Goal: Information Seeking & Learning: Learn about a topic

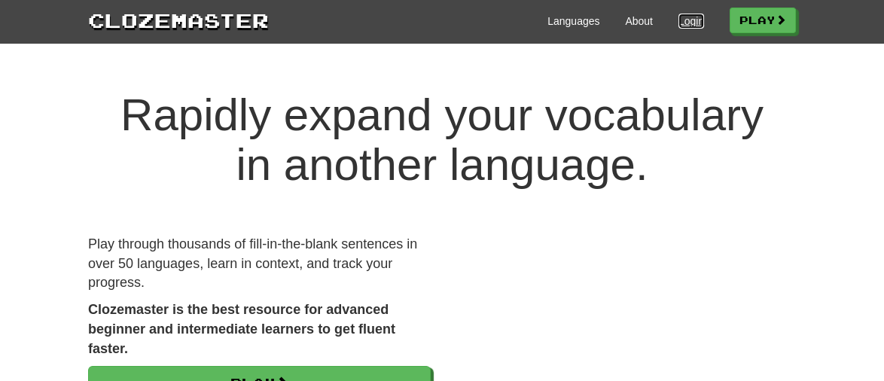
click at [682, 26] on link "Login" at bounding box center [691, 21] width 26 height 15
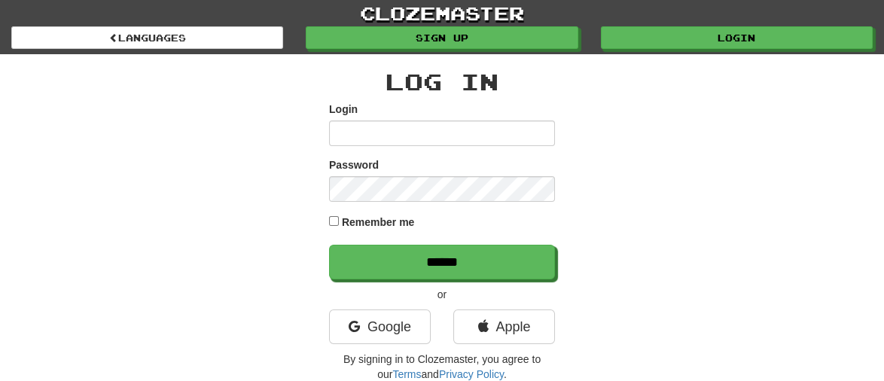
type input "*******"
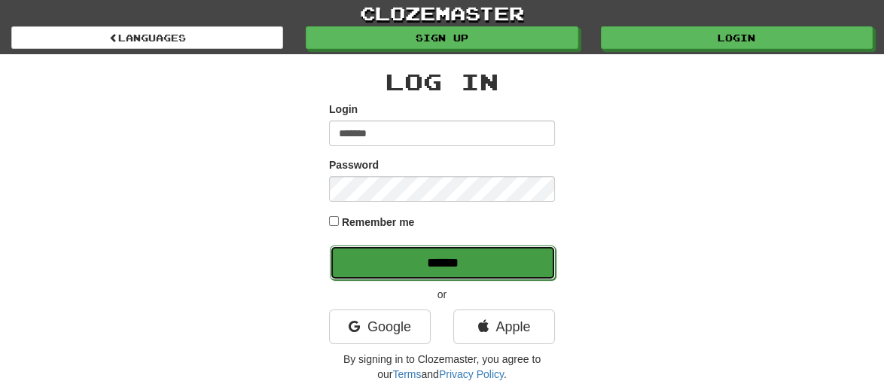
click at [455, 263] on input "******" at bounding box center [443, 262] width 226 height 35
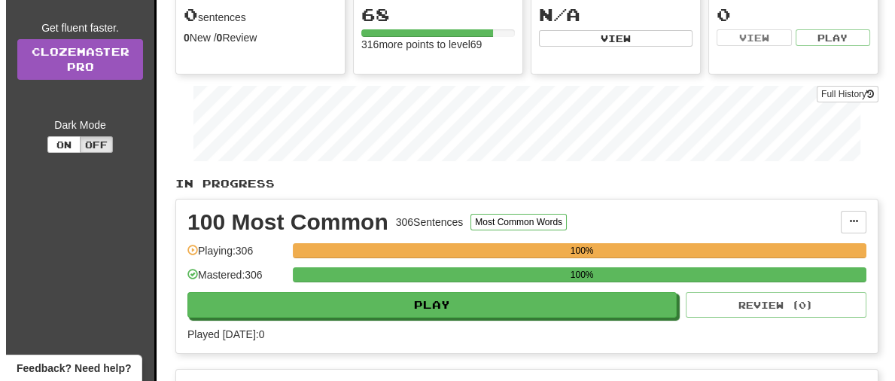
scroll to position [168, 0]
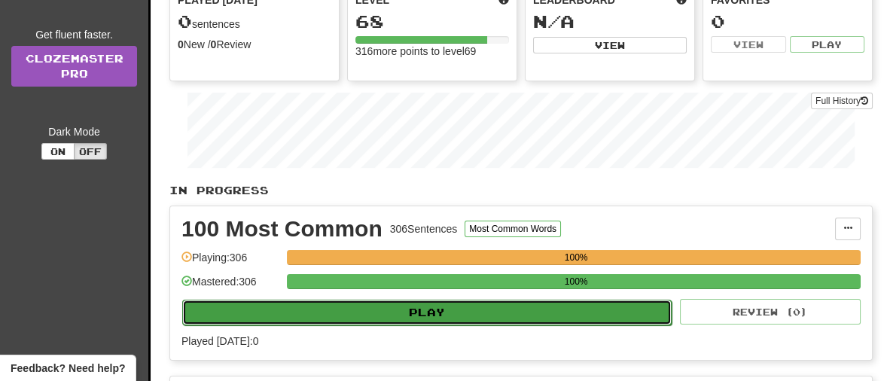
click at [486, 313] on button "Play" at bounding box center [426, 313] width 489 height 26
select select "**"
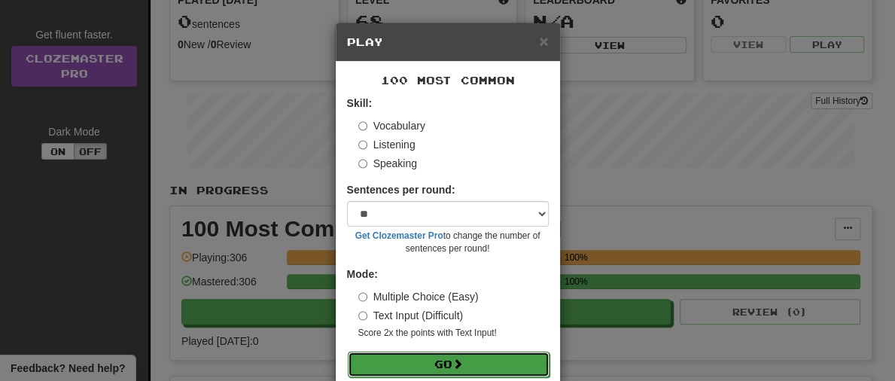
click at [467, 373] on button "Go" at bounding box center [449, 365] width 202 height 26
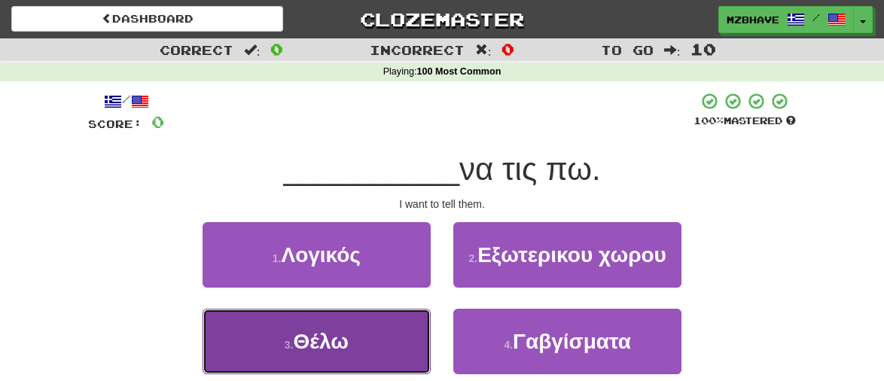
click at [374, 352] on button "3 . Θέλω" at bounding box center [317, 342] width 228 height 66
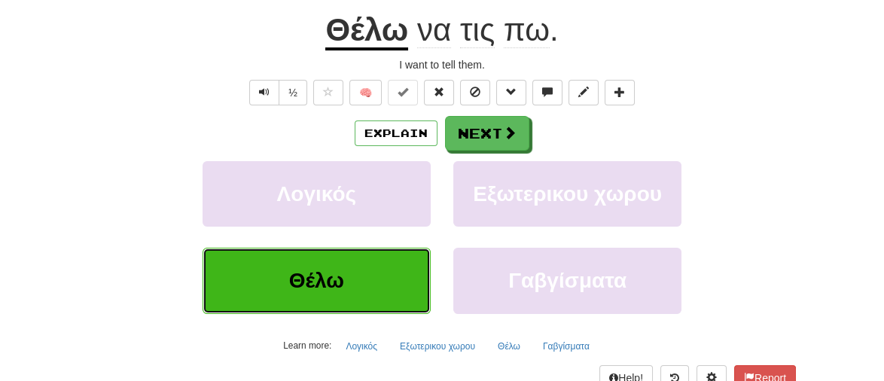
scroll to position [153, 0]
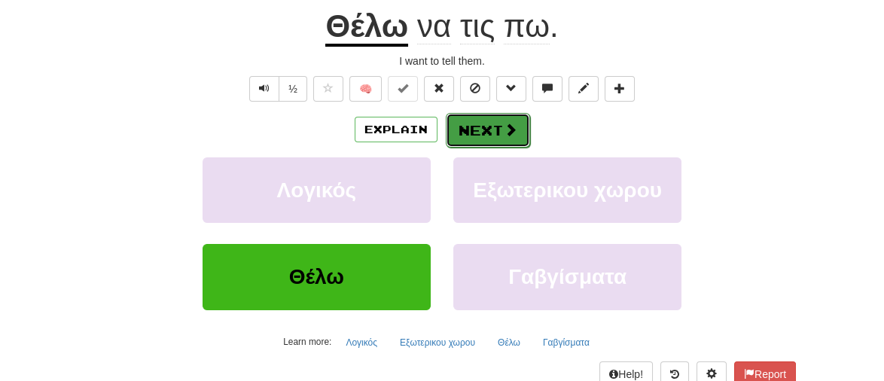
click at [495, 134] on button "Next" at bounding box center [488, 130] width 84 height 35
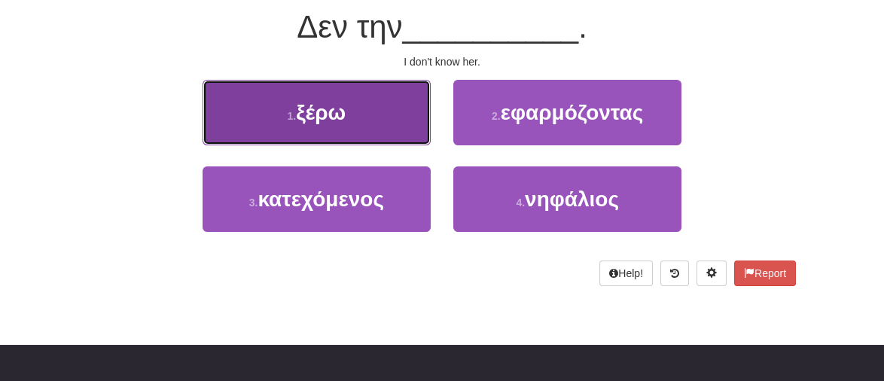
click at [306, 115] on span "ξέρω" at bounding box center [321, 112] width 50 height 23
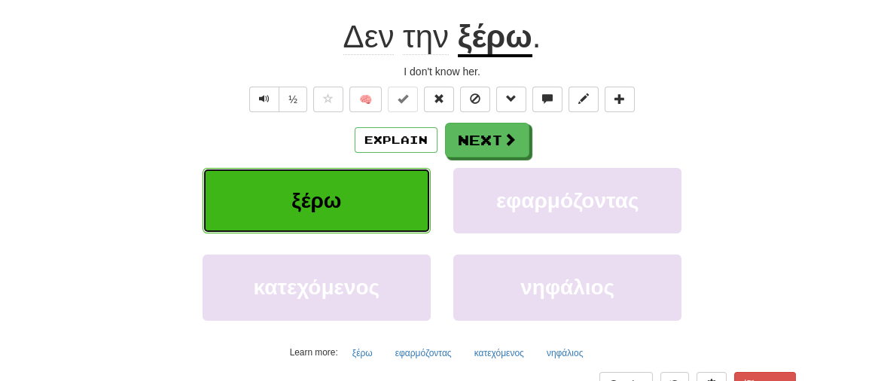
scroll to position [153, 0]
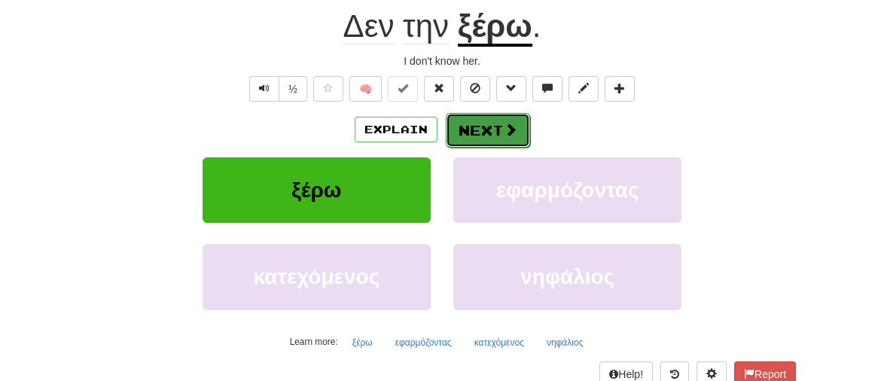
click at [482, 116] on button "Next" at bounding box center [488, 130] width 84 height 35
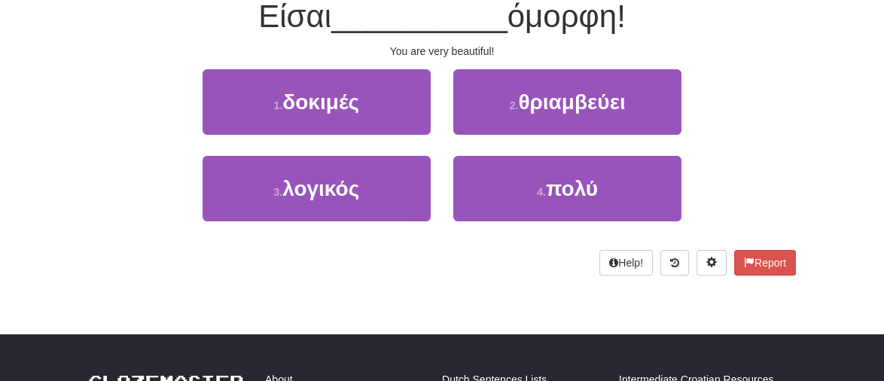
scroll to position [142, 0]
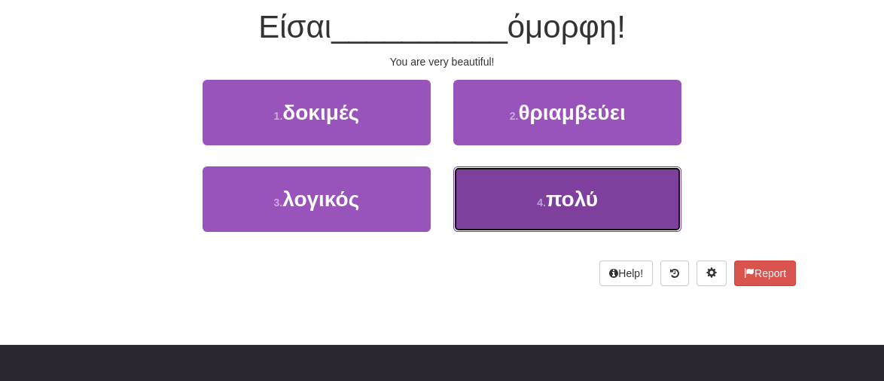
click at [601, 208] on button "4 . πολύ" at bounding box center [567, 199] width 228 height 66
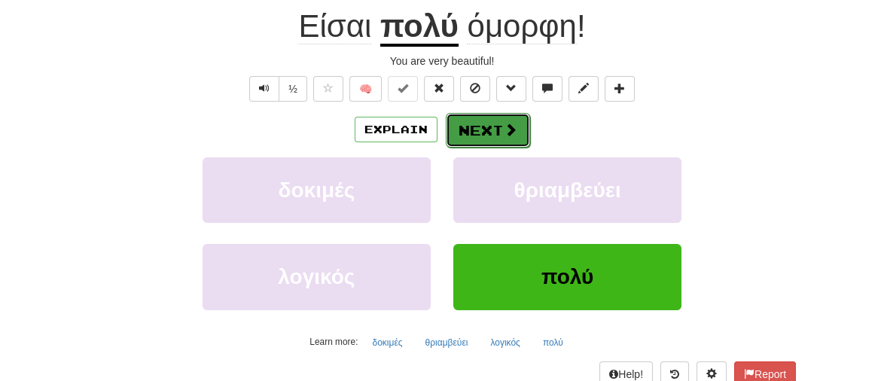
click at [492, 114] on button "Next" at bounding box center [488, 130] width 84 height 35
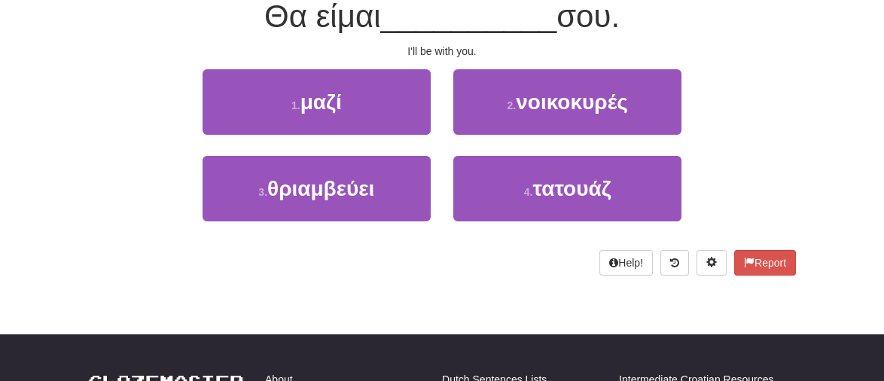
scroll to position [142, 0]
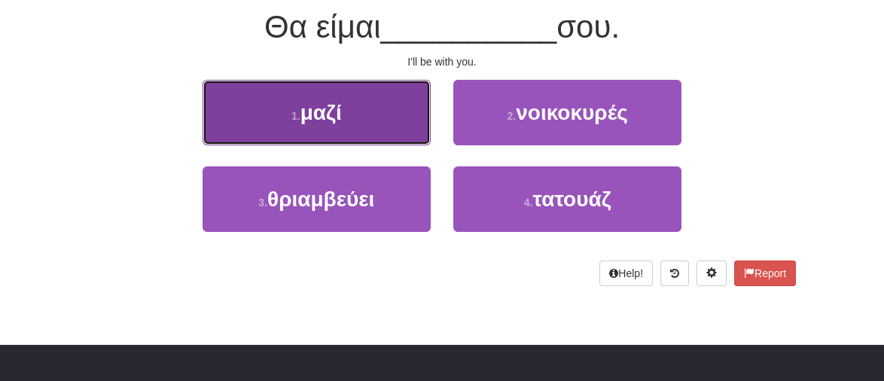
click at [347, 108] on button "1 . μαζί" at bounding box center [317, 113] width 228 height 66
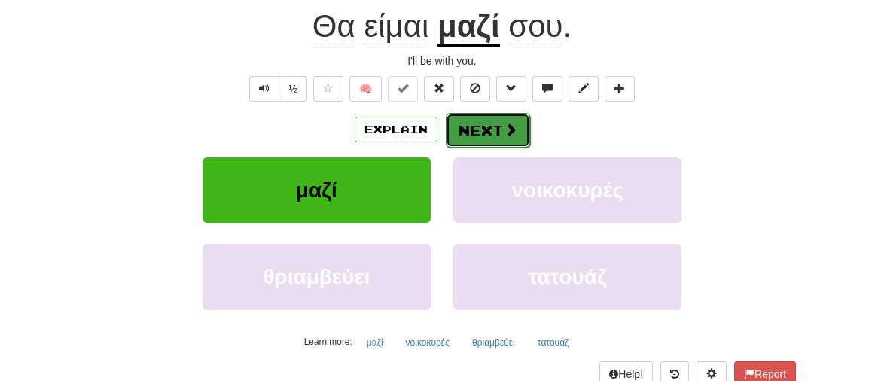
click at [484, 117] on button "Next" at bounding box center [488, 130] width 84 height 35
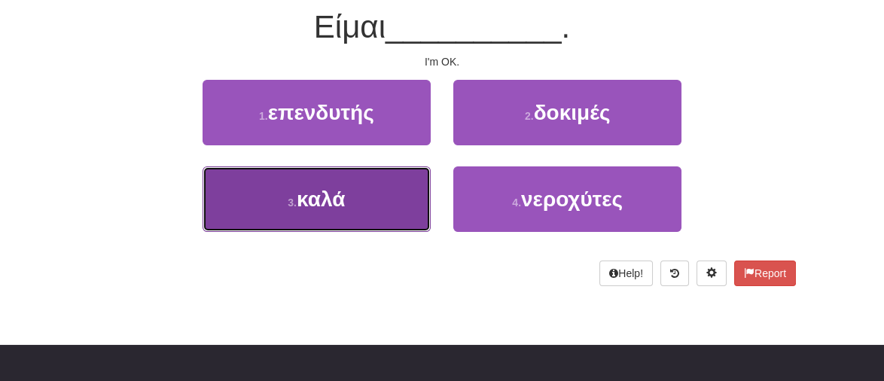
click at [306, 196] on span "καλά" at bounding box center [321, 198] width 48 height 23
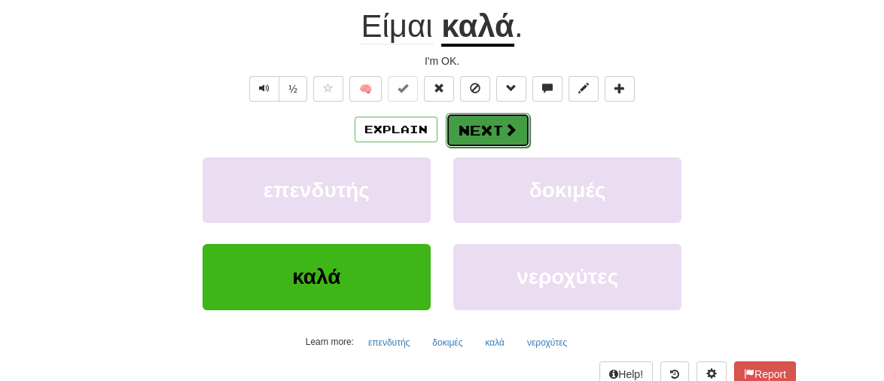
click at [498, 127] on button "Next" at bounding box center [488, 130] width 84 height 35
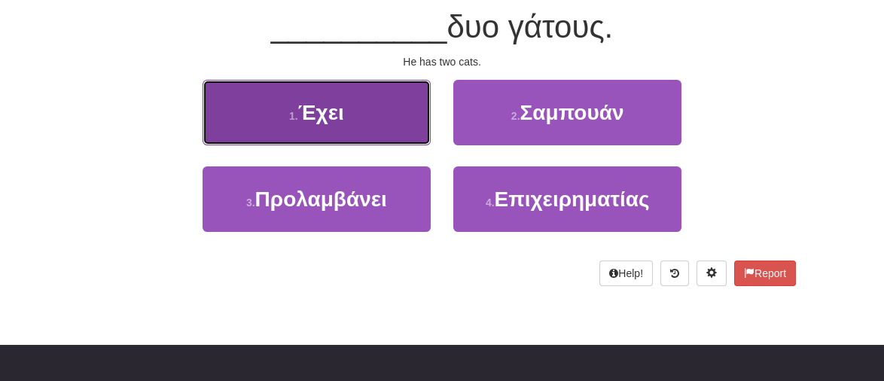
click at [301, 102] on span "Έχει" at bounding box center [321, 112] width 46 height 23
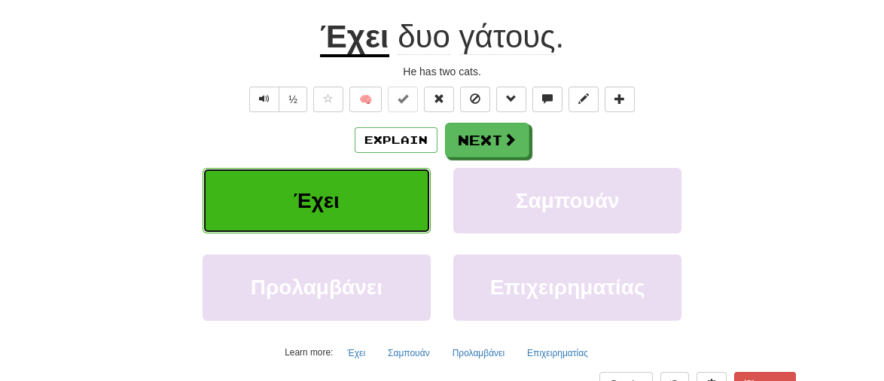
scroll to position [153, 0]
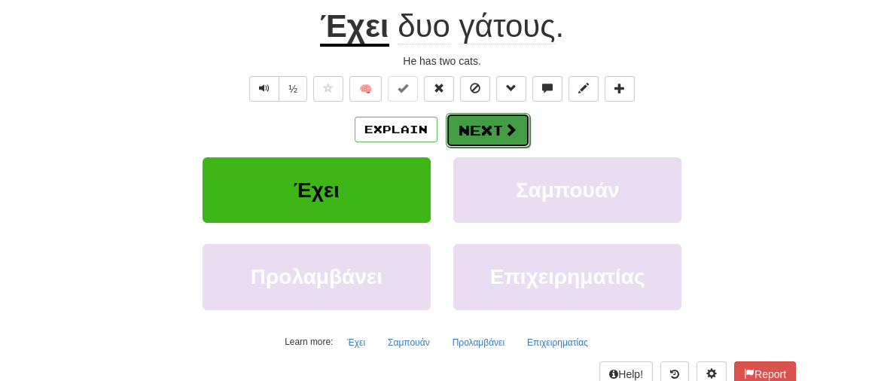
click at [507, 123] on span at bounding box center [511, 130] width 14 height 14
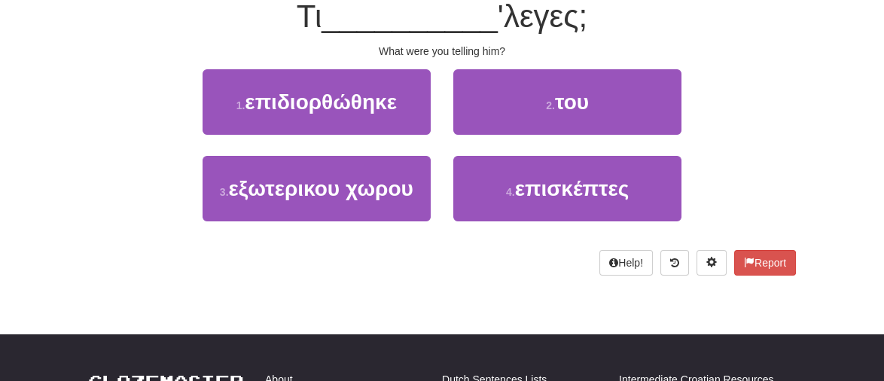
scroll to position [142, 0]
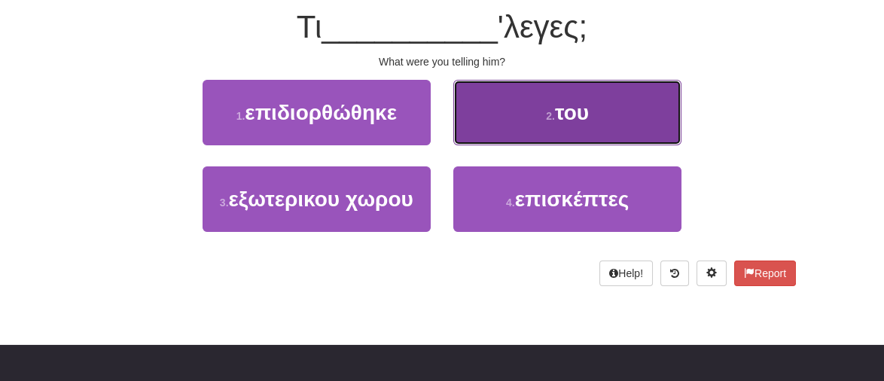
click at [571, 112] on span "του" at bounding box center [572, 112] width 34 height 23
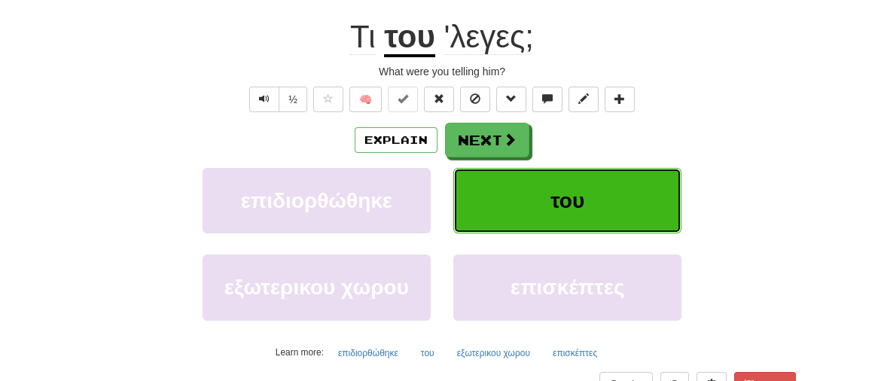
scroll to position [153, 0]
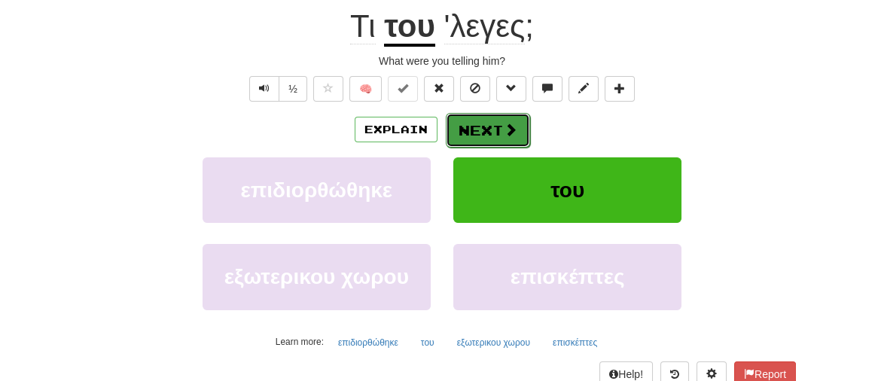
click at [474, 121] on button "Next" at bounding box center [488, 130] width 84 height 35
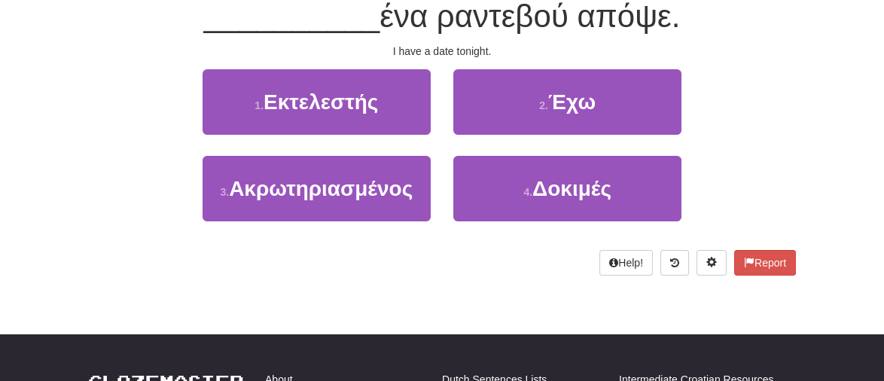
scroll to position [142, 0]
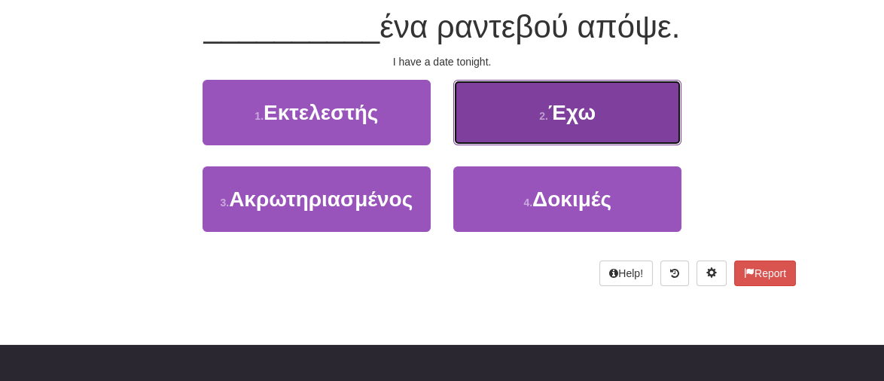
click at [566, 116] on span "Έχω" at bounding box center [571, 112] width 47 height 23
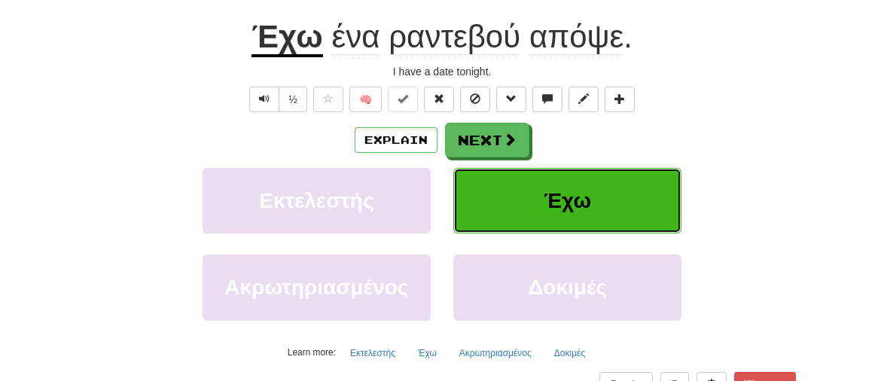
scroll to position [153, 0]
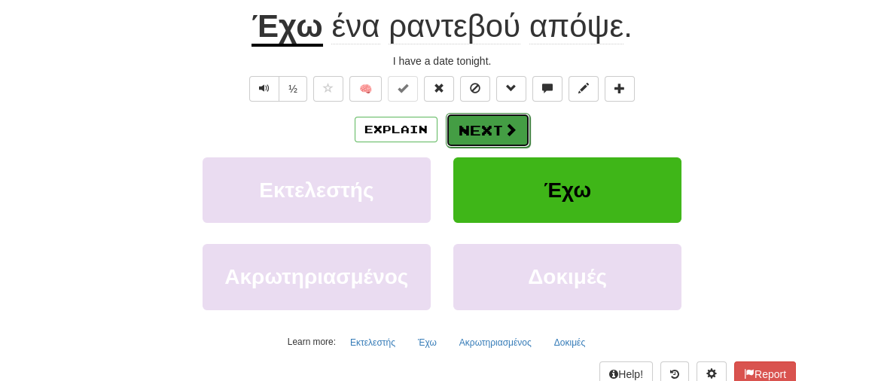
click at [484, 134] on button "Next" at bounding box center [488, 130] width 84 height 35
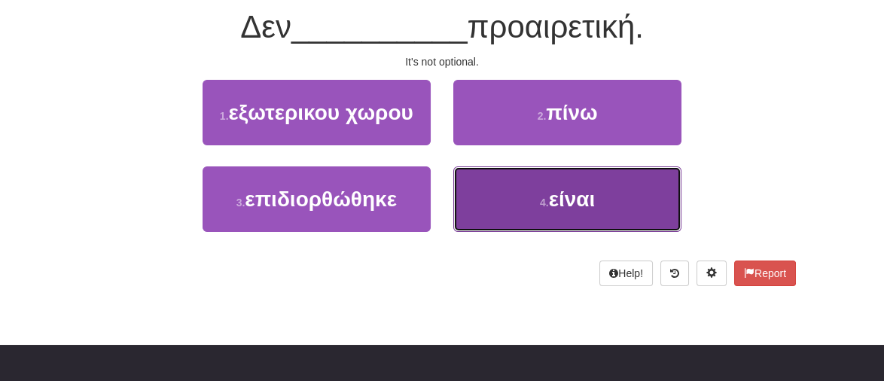
click at [577, 200] on span "είναι" at bounding box center [572, 198] width 47 height 23
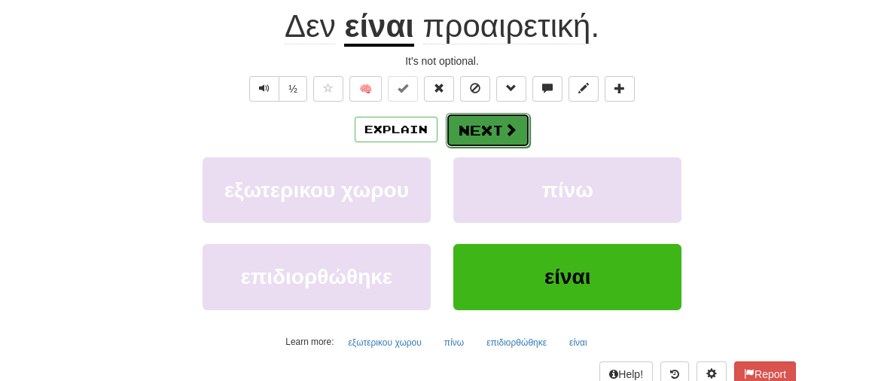
click at [478, 126] on button "Next" at bounding box center [488, 130] width 84 height 35
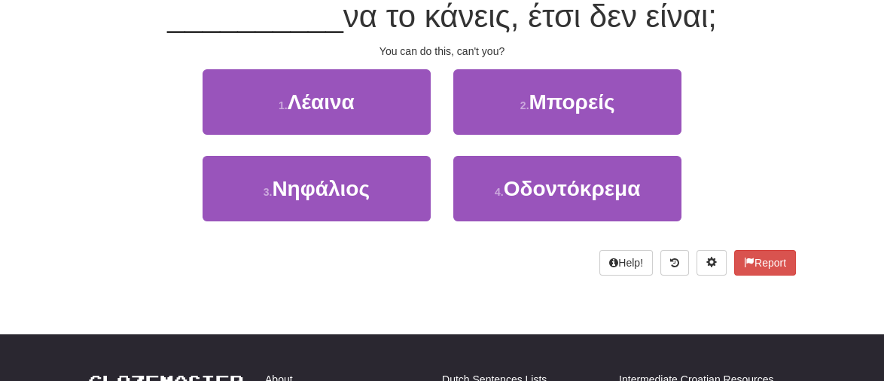
scroll to position [142, 0]
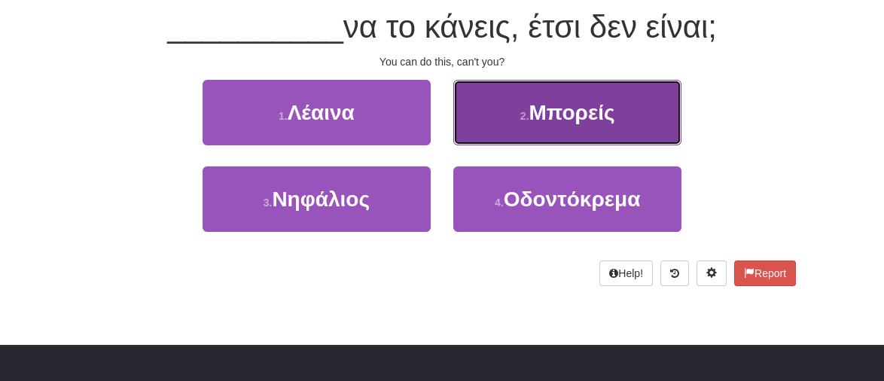
click at [582, 109] on span "Μπορείς" at bounding box center [572, 112] width 86 height 23
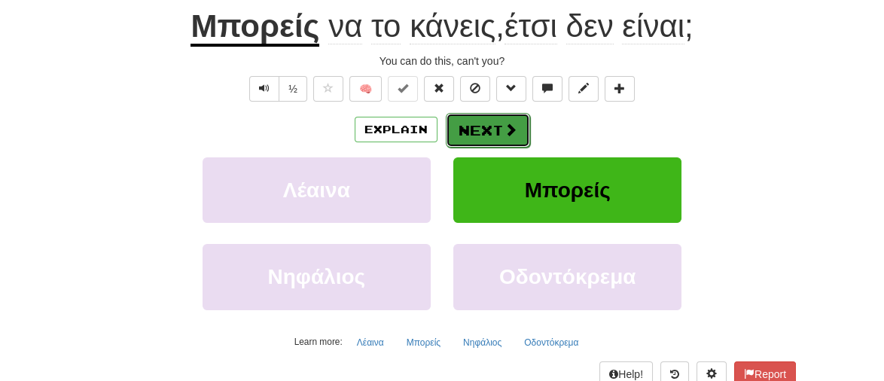
click at [489, 128] on button "Next" at bounding box center [488, 130] width 84 height 35
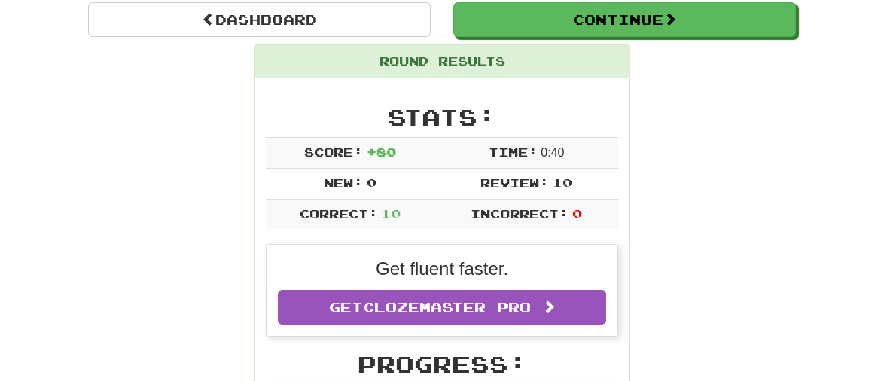
scroll to position [105, 0]
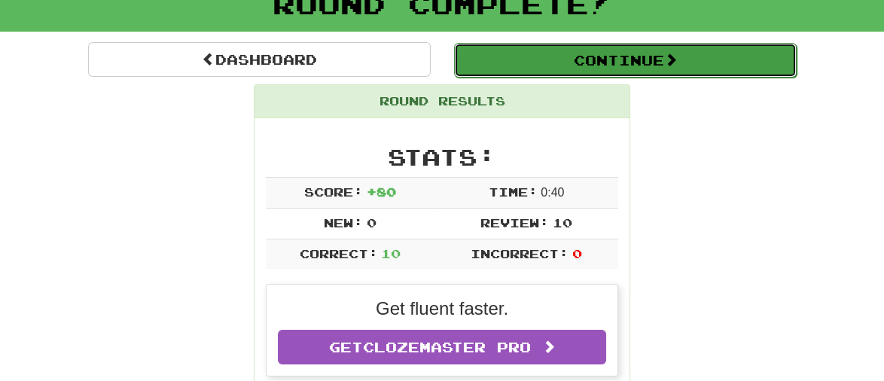
click at [736, 59] on button "Continue" at bounding box center [625, 60] width 343 height 35
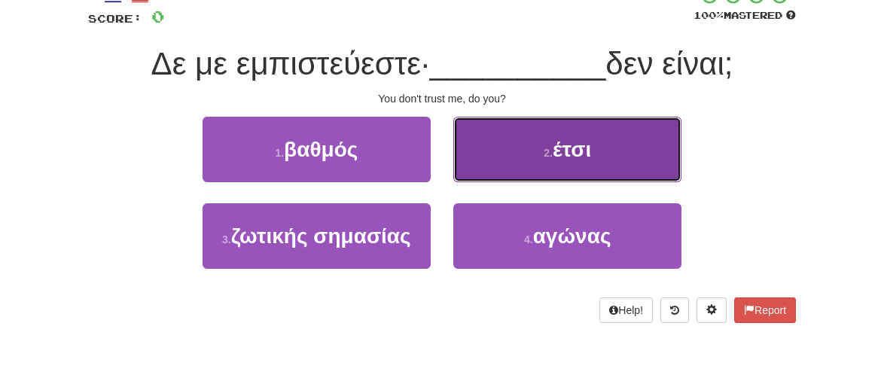
click at [566, 164] on button "2 . έτσι" at bounding box center [567, 150] width 228 height 66
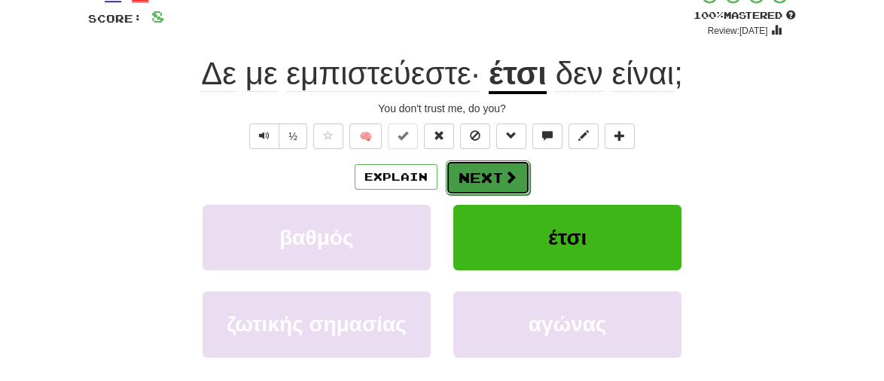
click at [497, 177] on button "Next" at bounding box center [488, 177] width 84 height 35
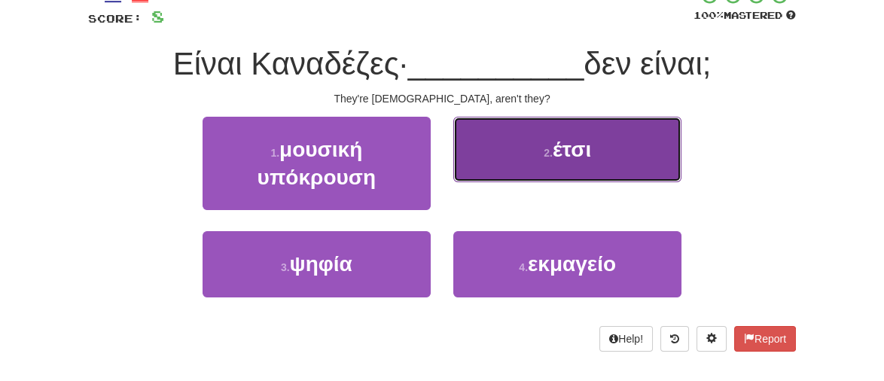
click at [535, 148] on button "2 . έτσι" at bounding box center [567, 150] width 228 height 66
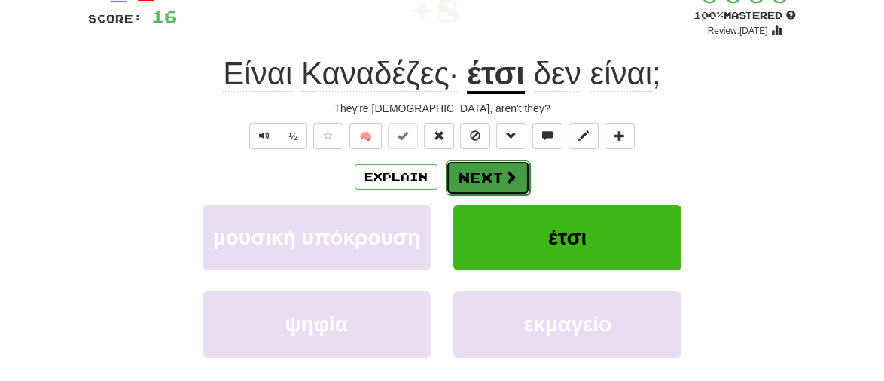
click at [480, 180] on button "Next" at bounding box center [488, 177] width 84 height 35
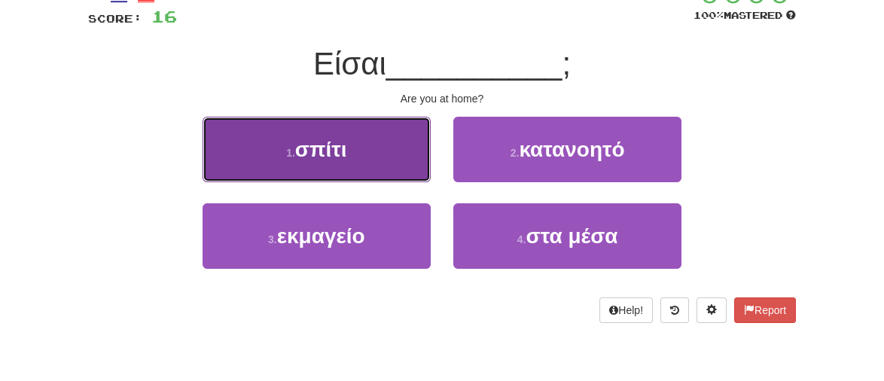
click at [339, 141] on span "σπίτι" at bounding box center [321, 149] width 52 height 23
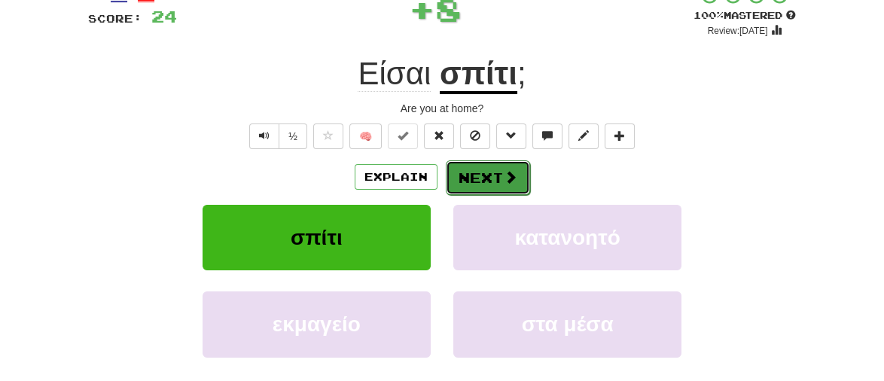
click at [495, 182] on button "Next" at bounding box center [488, 177] width 84 height 35
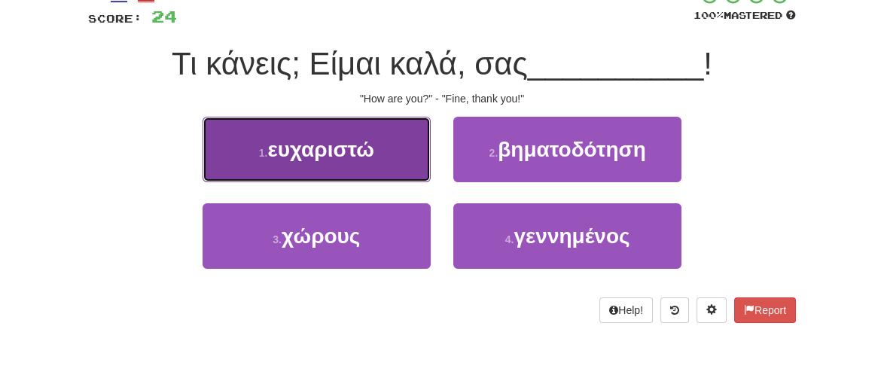
click at [343, 141] on span "ευχαριστώ" at bounding box center [320, 149] width 107 height 23
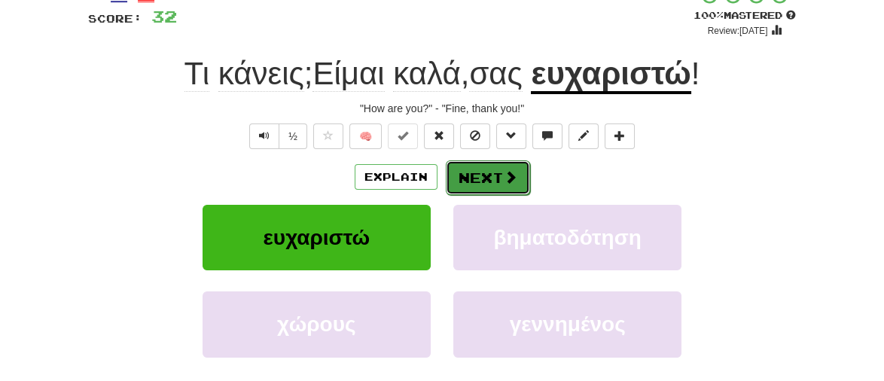
click at [508, 170] on span at bounding box center [511, 177] width 14 height 14
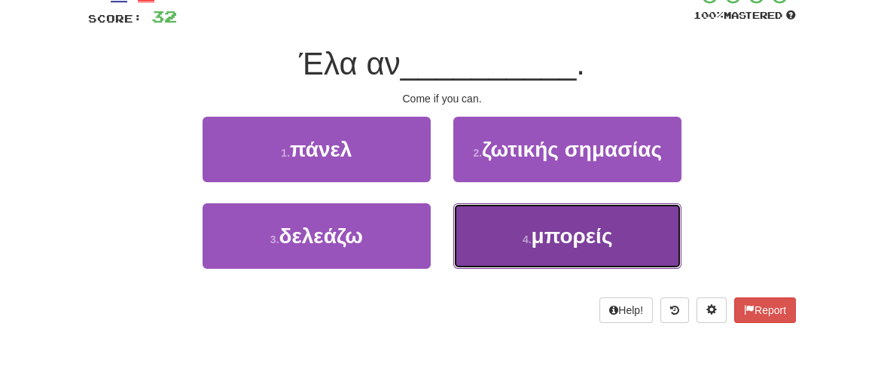
click at [575, 239] on span "μπορείς" at bounding box center [572, 235] width 81 height 23
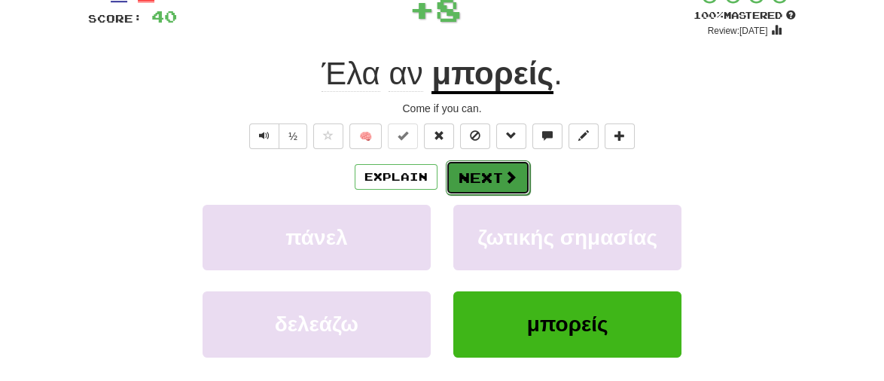
click at [486, 171] on button "Next" at bounding box center [488, 177] width 84 height 35
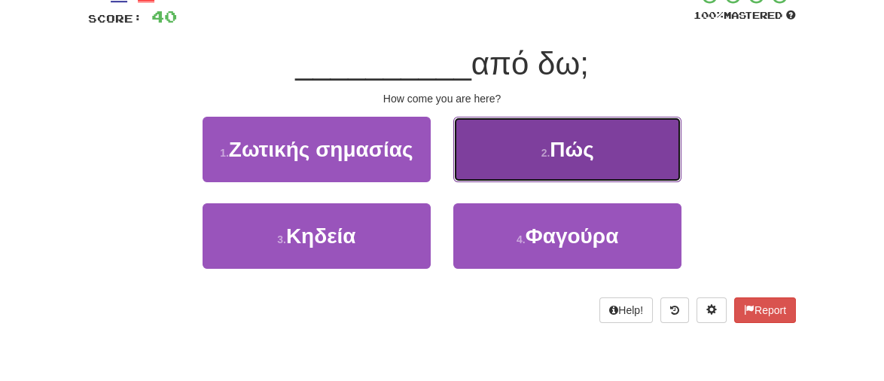
click at [573, 150] on span "Πώς" at bounding box center [572, 149] width 44 height 23
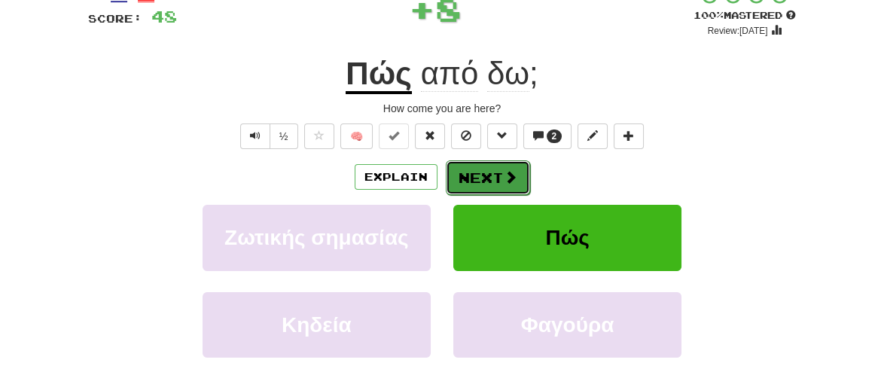
click at [486, 176] on button "Next" at bounding box center [488, 177] width 84 height 35
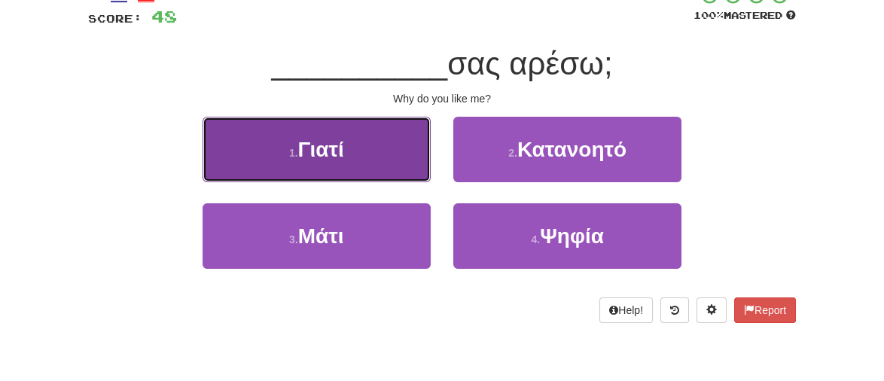
click at [376, 146] on button "1 . Γιατί" at bounding box center [317, 150] width 228 height 66
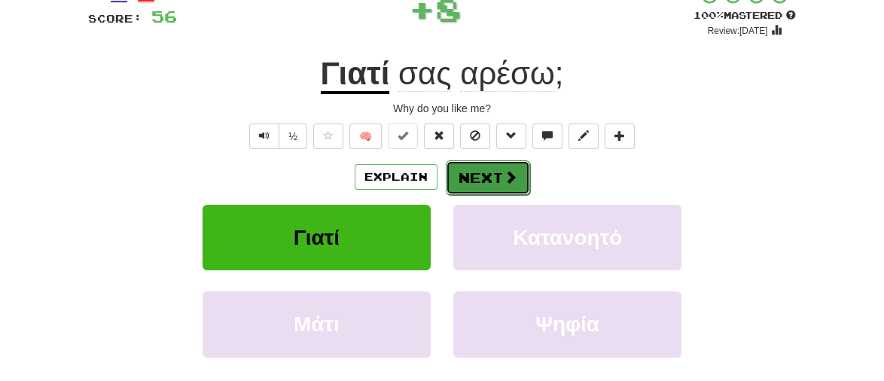
click at [478, 180] on button "Next" at bounding box center [488, 177] width 84 height 35
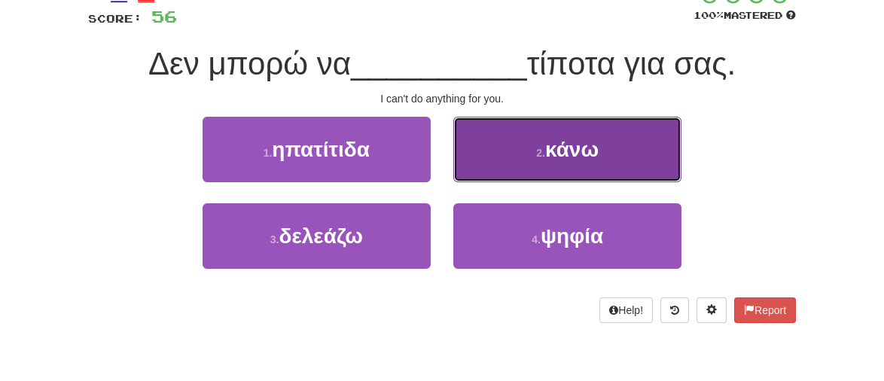
click at [564, 151] on span "κάνω" at bounding box center [571, 149] width 53 height 23
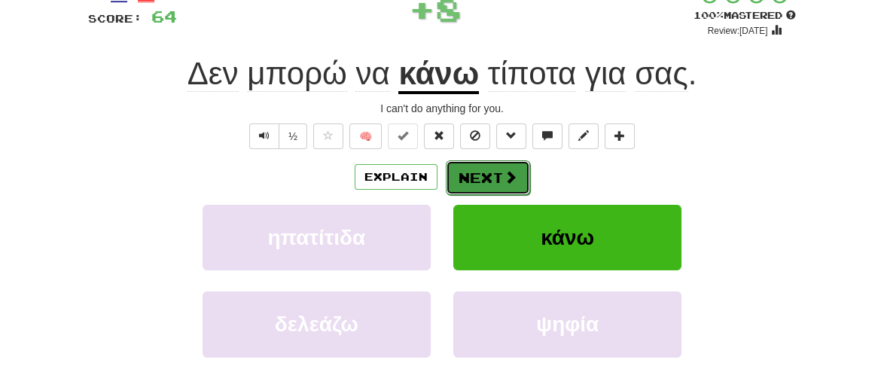
click at [490, 179] on button "Next" at bounding box center [488, 177] width 84 height 35
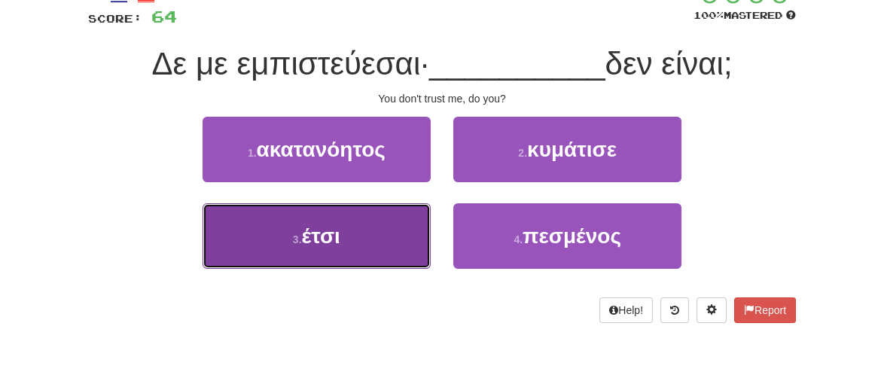
click at [344, 231] on button "3 . έτσι" at bounding box center [317, 236] width 228 height 66
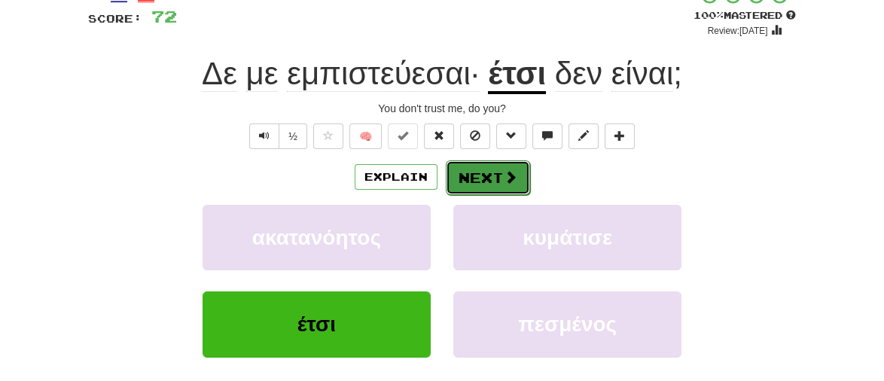
click at [484, 166] on button "Next" at bounding box center [488, 177] width 84 height 35
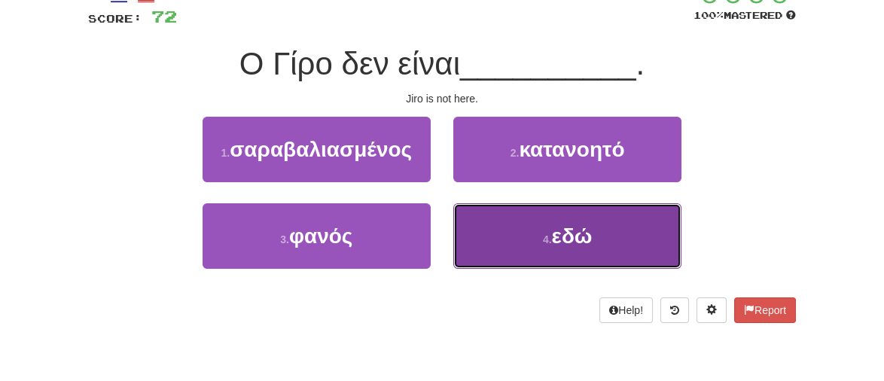
click at [578, 240] on span "εδώ" at bounding box center [572, 235] width 41 height 23
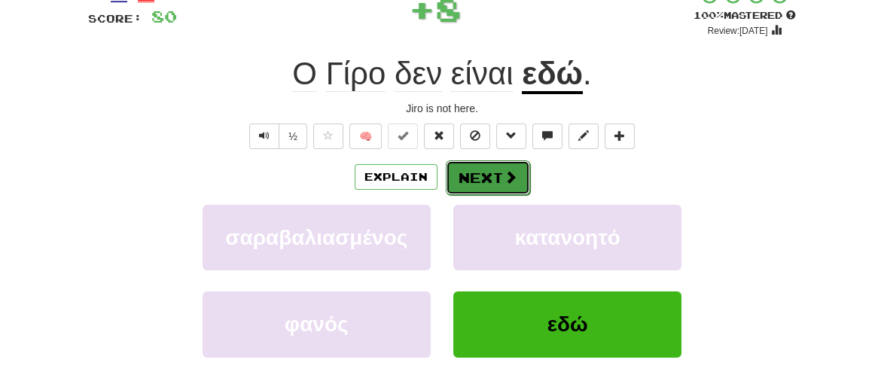
click at [486, 169] on button "Next" at bounding box center [488, 177] width 84 height 35
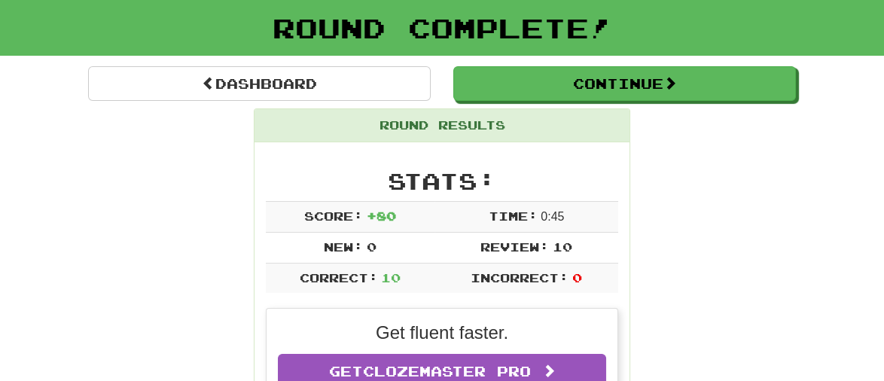
scroll to position [78, 0]
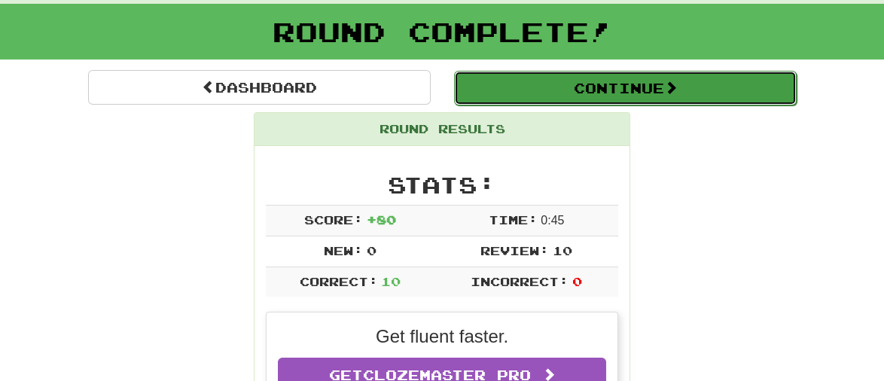
click at [663, 79] on button "Continue" at bounding box center [625, 88] width 343 height 35
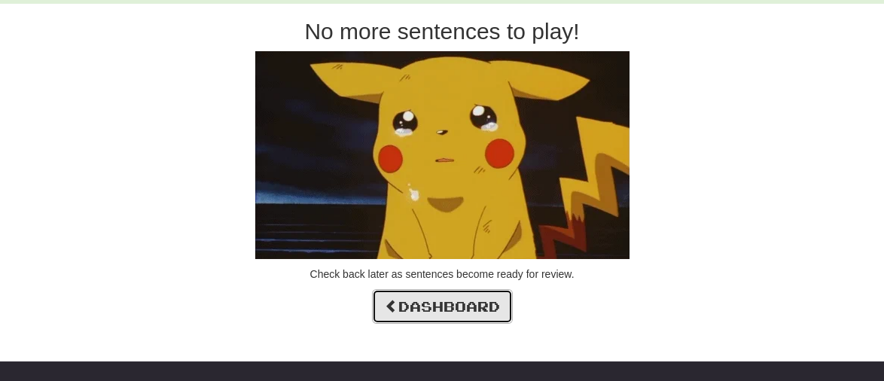
click at [440, 320] on link "Dashboard" at bounding box center [442, 306] width 141 height 35
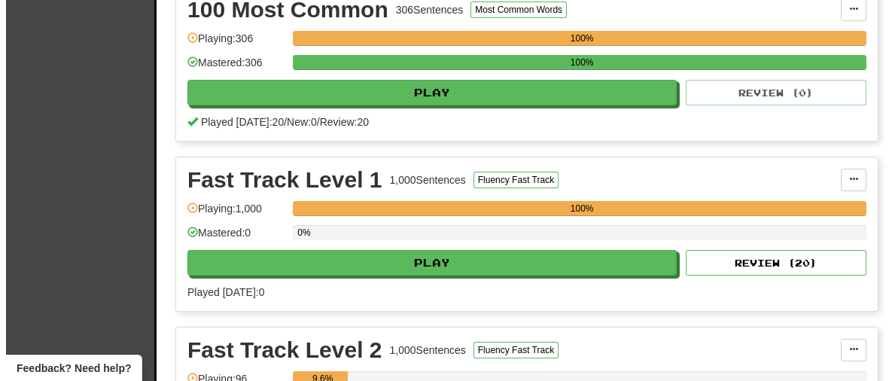
scroll to position [399, 0]
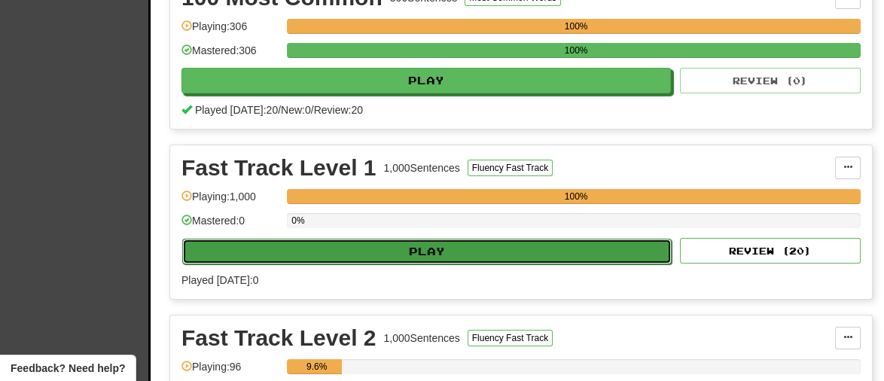
click at [514, 245] on button "Play" at bounding box center [426, 252] width 489 height 26
select select "**"
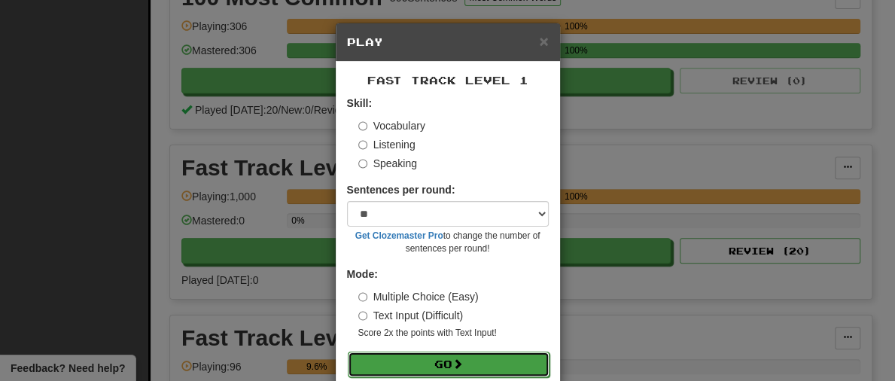
click at [477, 365] on button "Go" at bounding box center [449, 365] width 202 height 26
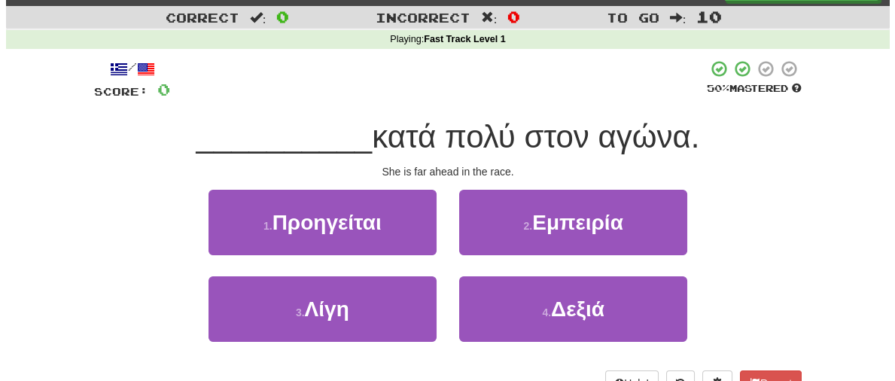
scroll to position [58, 0]
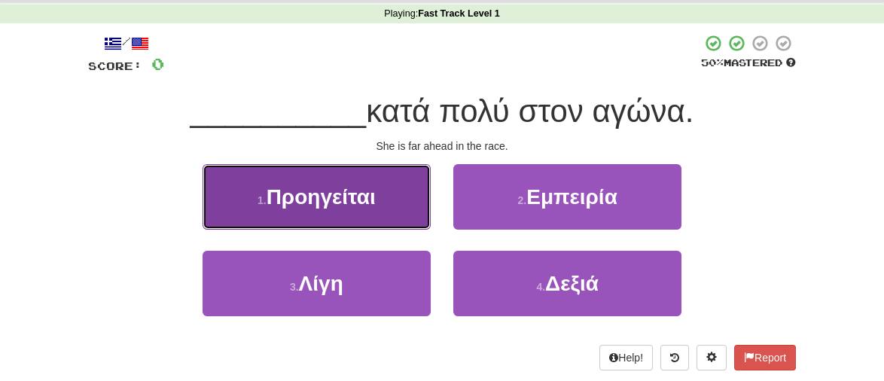
click at [285, 192] on span "Προηγείται" at bounding box center [321, 196] width 109 height 23
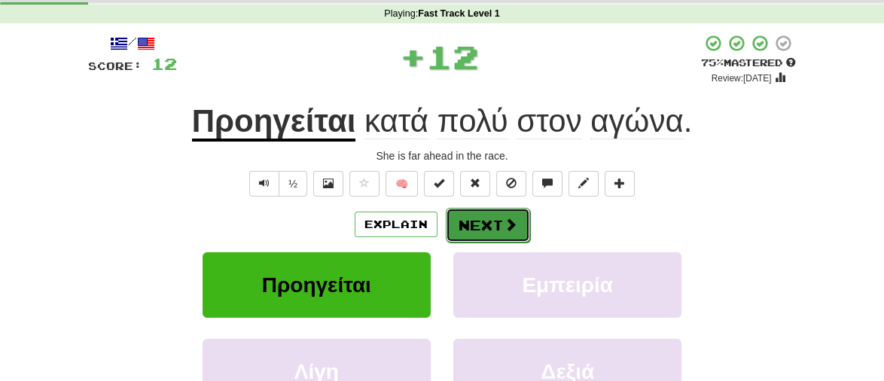
click at [485, 227] on button "Next" at bounding box center [488, 225] width 84 height 35
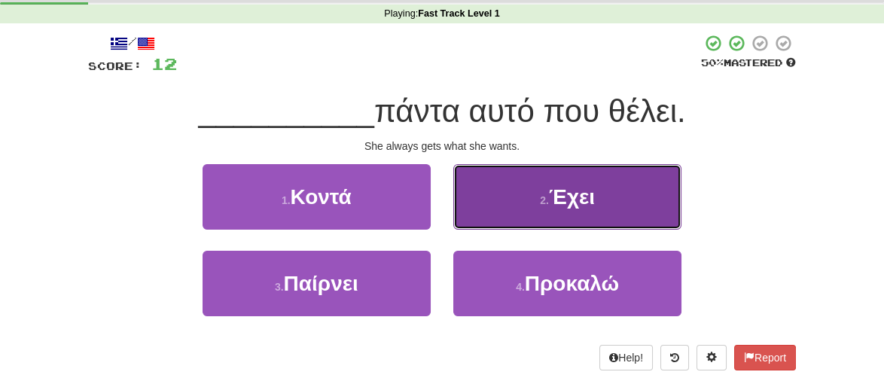
click at [581, 199] on span "Έχει" at bounding box center [572, 196] width 46 height 23
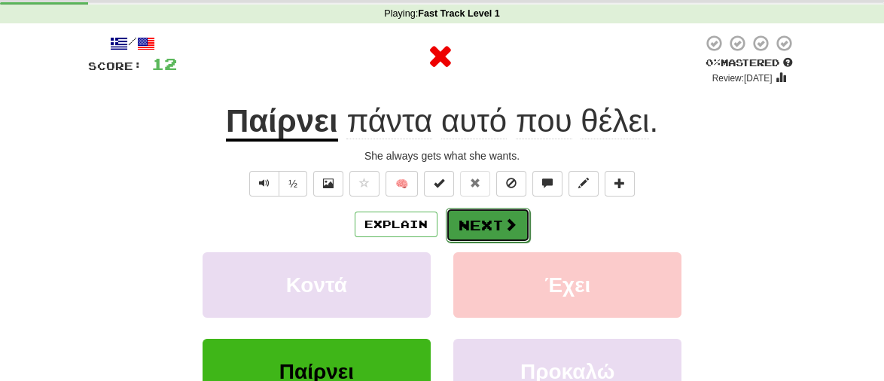
click at [456, 236] on button "Next" at bounding box center [488, 225] width 84 height 35
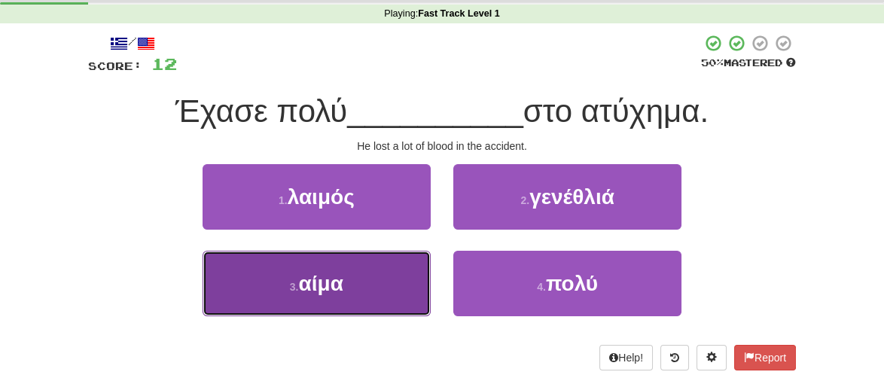
click at [316, 272] on span "αίμα" at bounding box center [320, 283] width 44 height 23
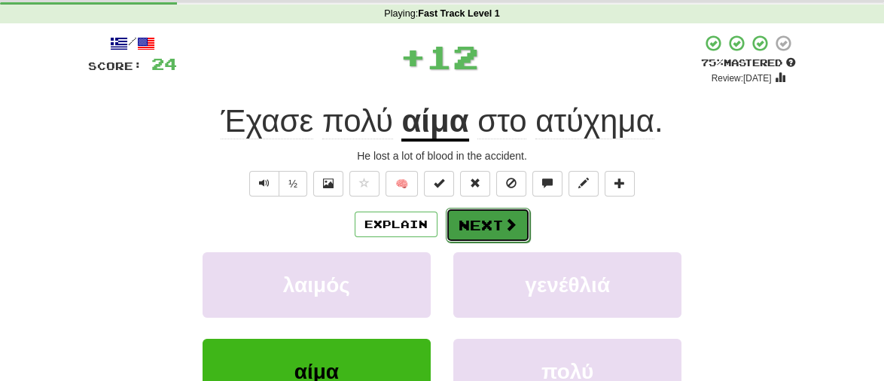
click at [479, 236] on button "Next" at bounding box center [488, 225] width 84 height 35
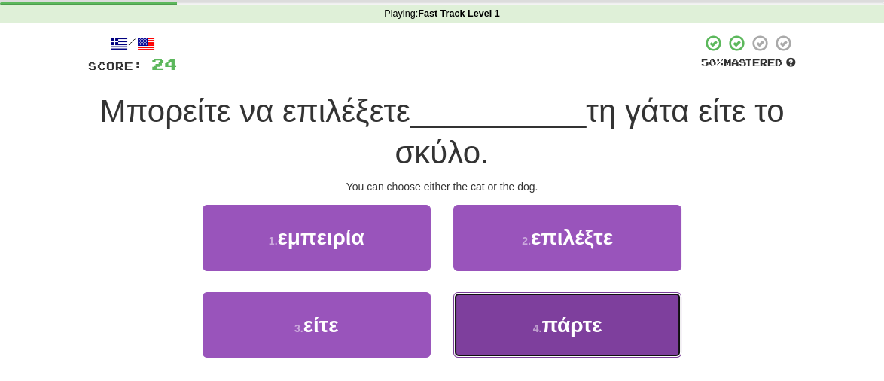
click at [587, 314] on span "πάρτε" at bounding box center [571, 324] width 60 height 23
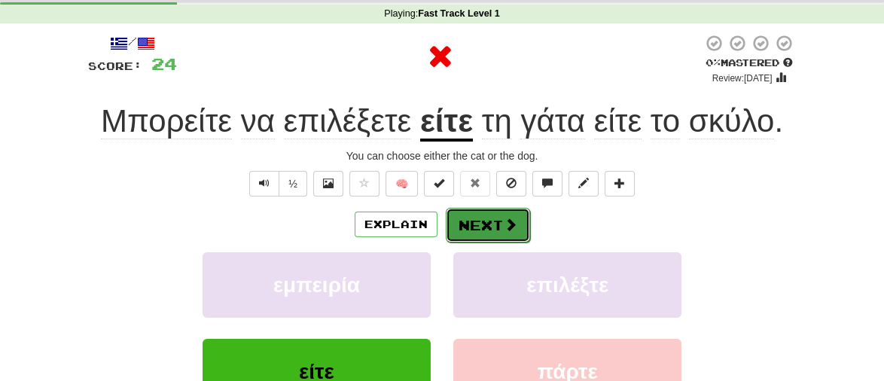
click at [484, 215] on button "Next" at bounding box center [488, 225] width 84 height 35
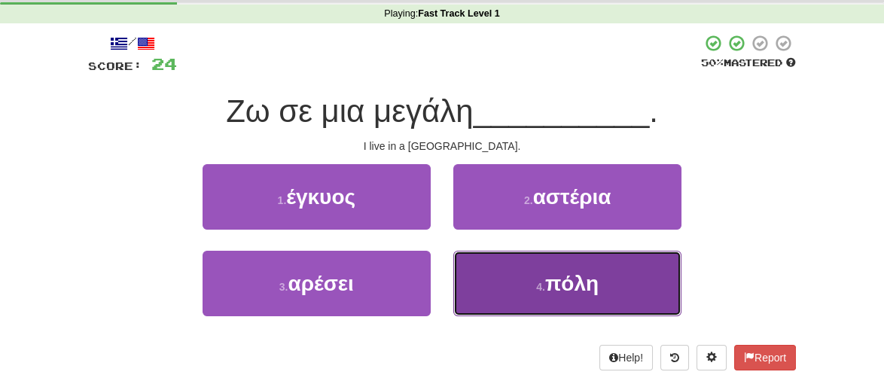
click at [587, 279] on span "πόλη" at bounding box center [571, 283] width 53 height 23
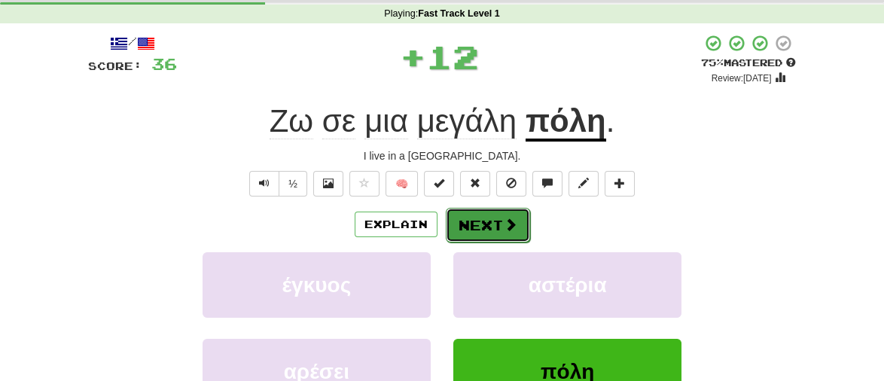
click at [471, 225] on button "Next" at bounding box center [488, 225] width 84 height 35
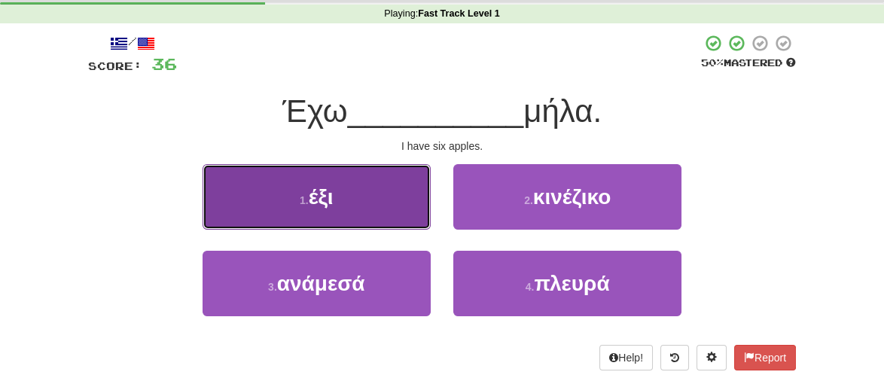
click at [321, 190] on span "έξι" at bounding box center [321, 196] width 25 height 23
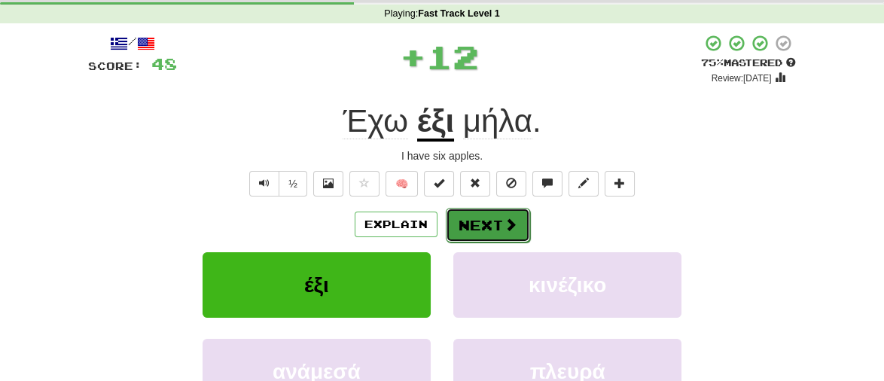
click at [498, 218] on button "Next" at bounding box center [488, 225] width 84 height 35
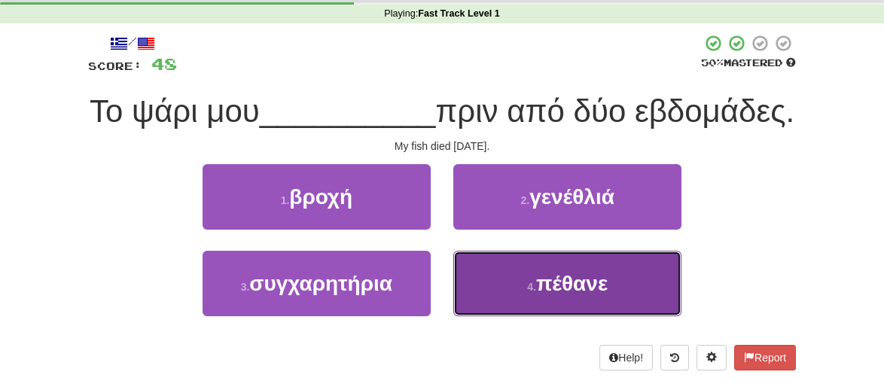
click at [599, 295] on span "πέθανε" at bounding box center [572, 283] width 72 height 23
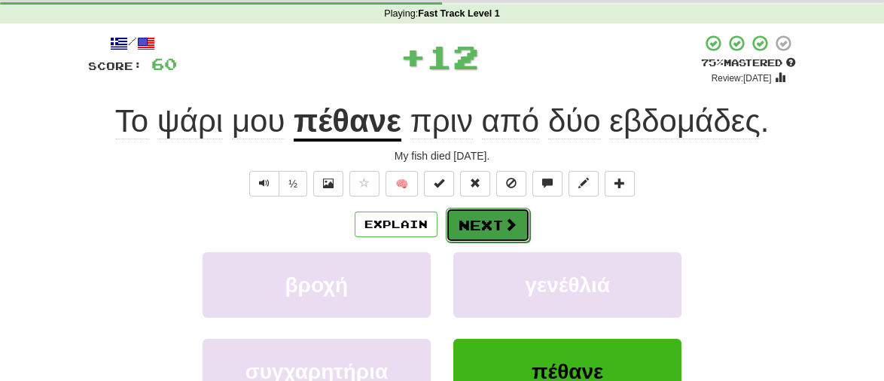
click at [482, 224] on button "Next" at bounding box center [488, 225] width 84 height 35
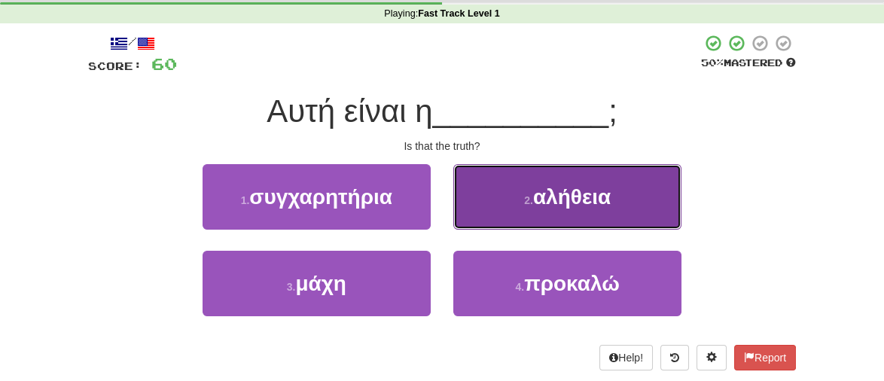
click at [577, 189] on span "αλήθεια" at bounding box center [572, 196] width 78 height 23
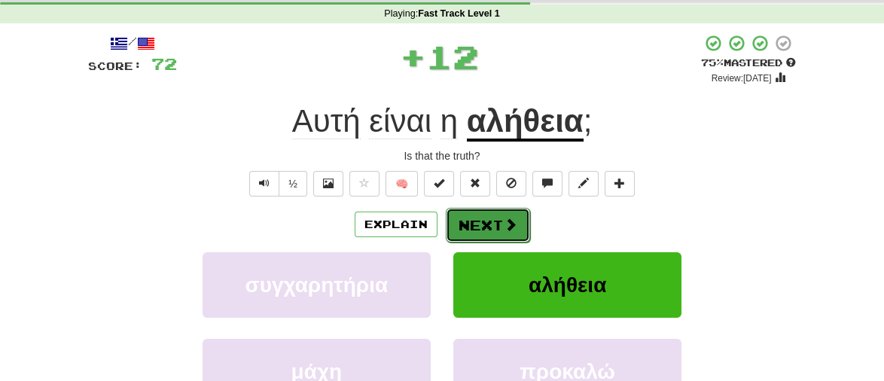
click at [486, 216] on button "Next" at bounding box center [488, 225] width 84 height 35
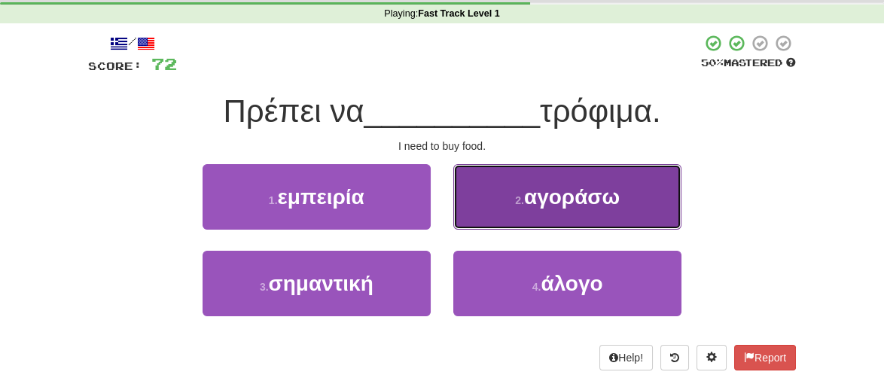
click at [562, 191] on span "αγοράσω" at bounding box center [572, 196] width 96 height 23
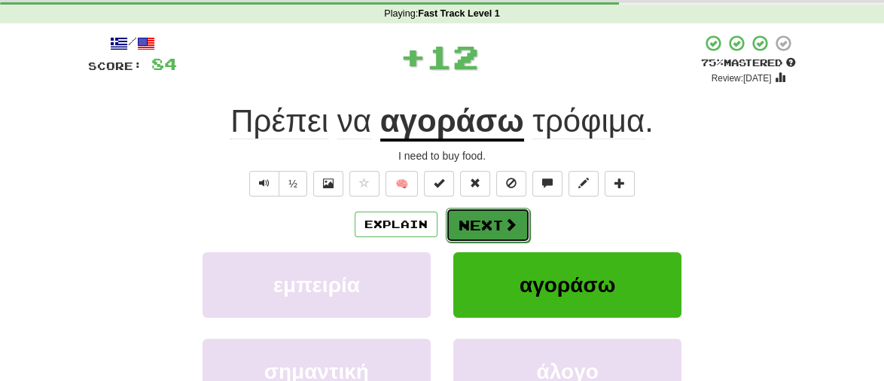
click at [494, 209] on button "Next" at bounding box center [488, 225] width 84 height 35
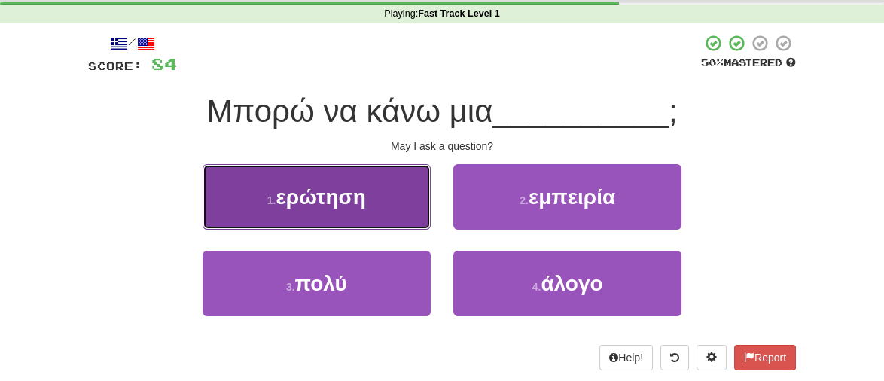
click at [372, 195] on button "1 . ερώτηση" at bounding box center [317, 197] width 228 height 66
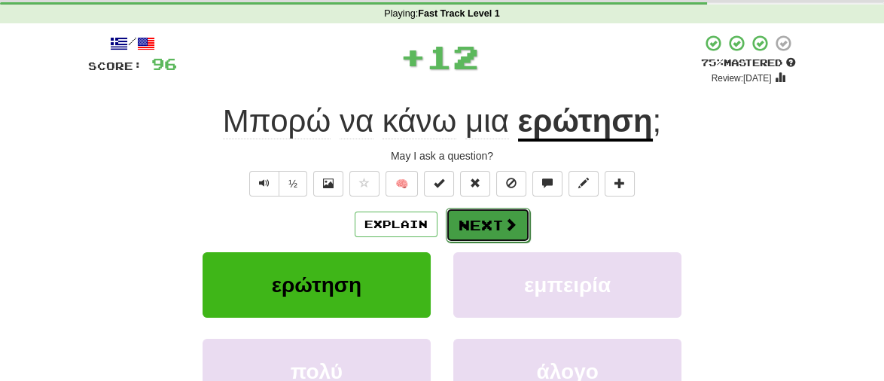
click at [489, 223] on button "Next" at bounding box center [488, 225] width 84 height 35
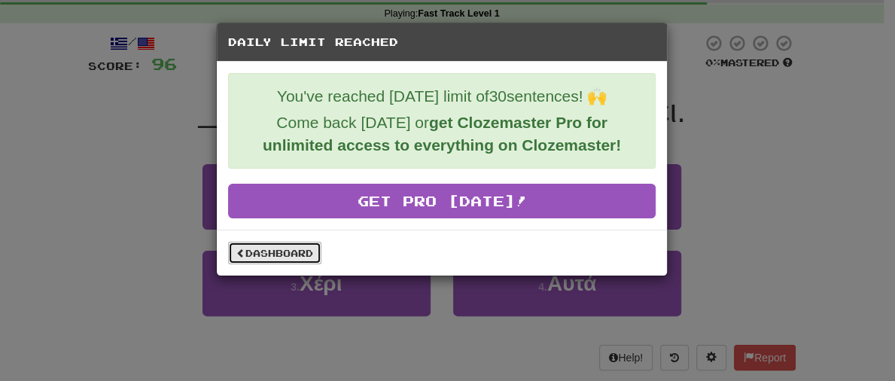
click at [260, 255] on link "Dashboard" at bounding box center [274, 253] width 93 height 23
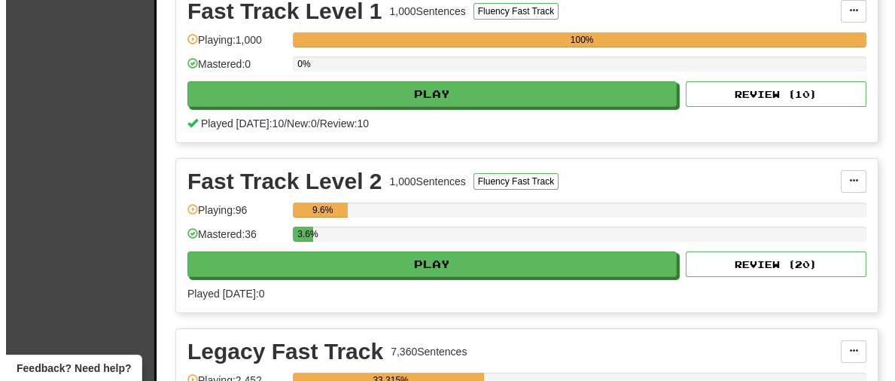
scroll to position [567, 0]
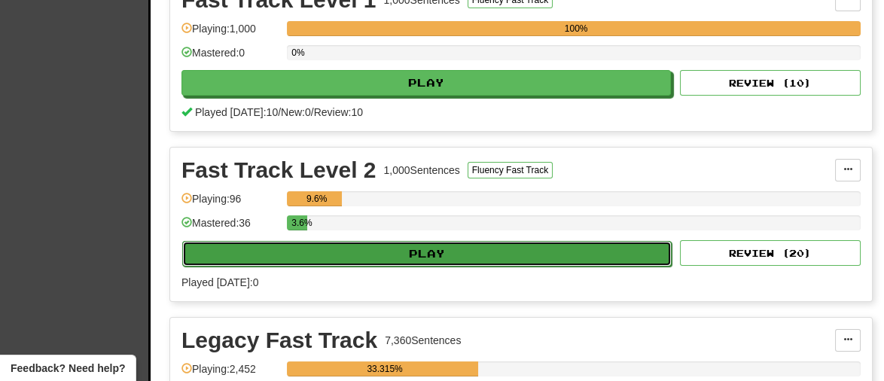
click at [446, 252] on button "Play" at bounding box center [426, 254] width 489 height 26
select select "**"
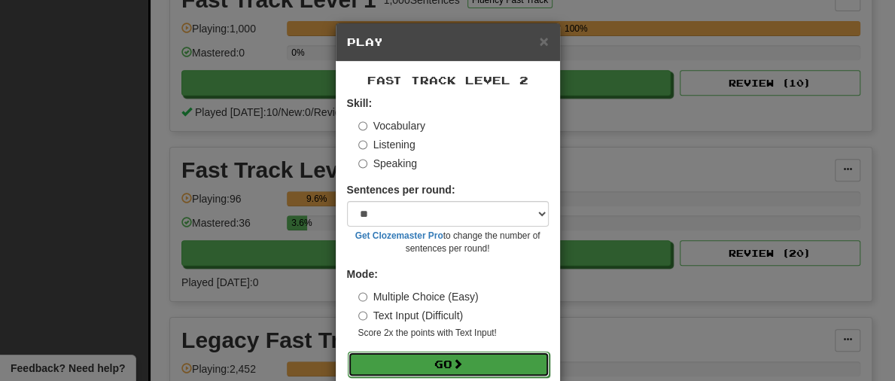
click at [492, 366] on button "Go" at bounding box center [449, 365] width 202 height 26
